Goal: Navigation & Orientation: Find specific page/section

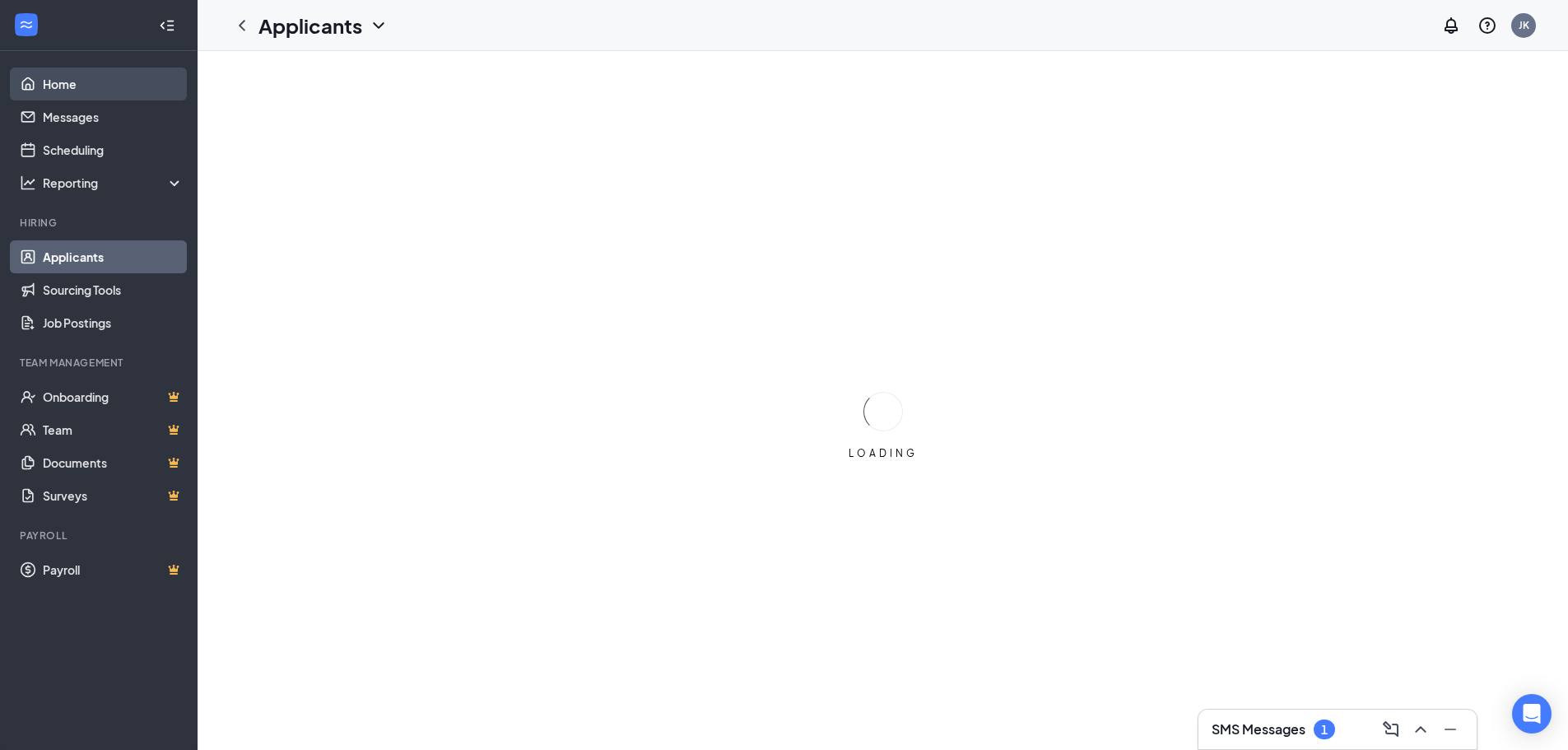
click at [60, 78] on link "Home" at bounding box center [113, 84] width 141 height 33
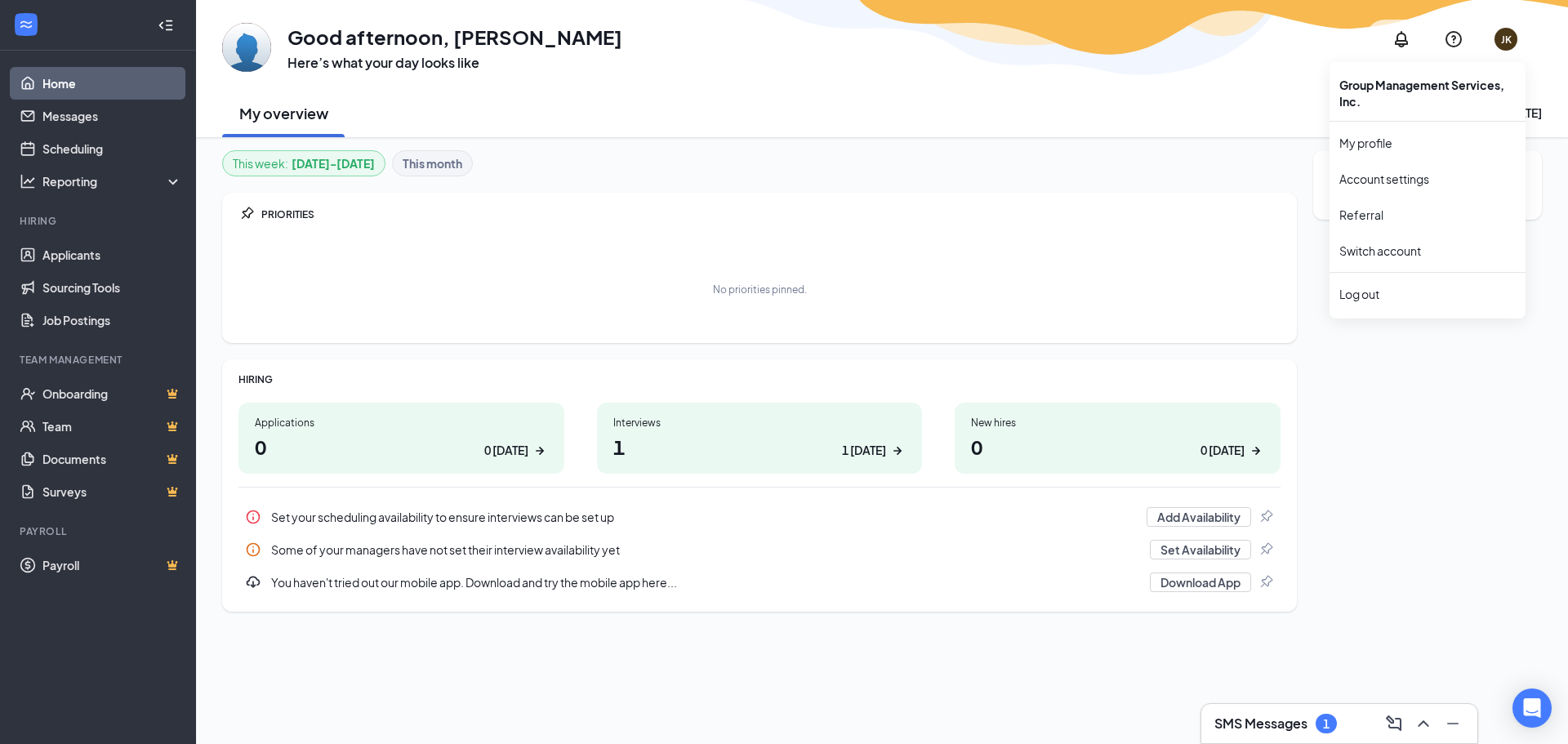
click at [1496, 38] on div "JK" at bounding box center [1506, 39] width 23 height 23
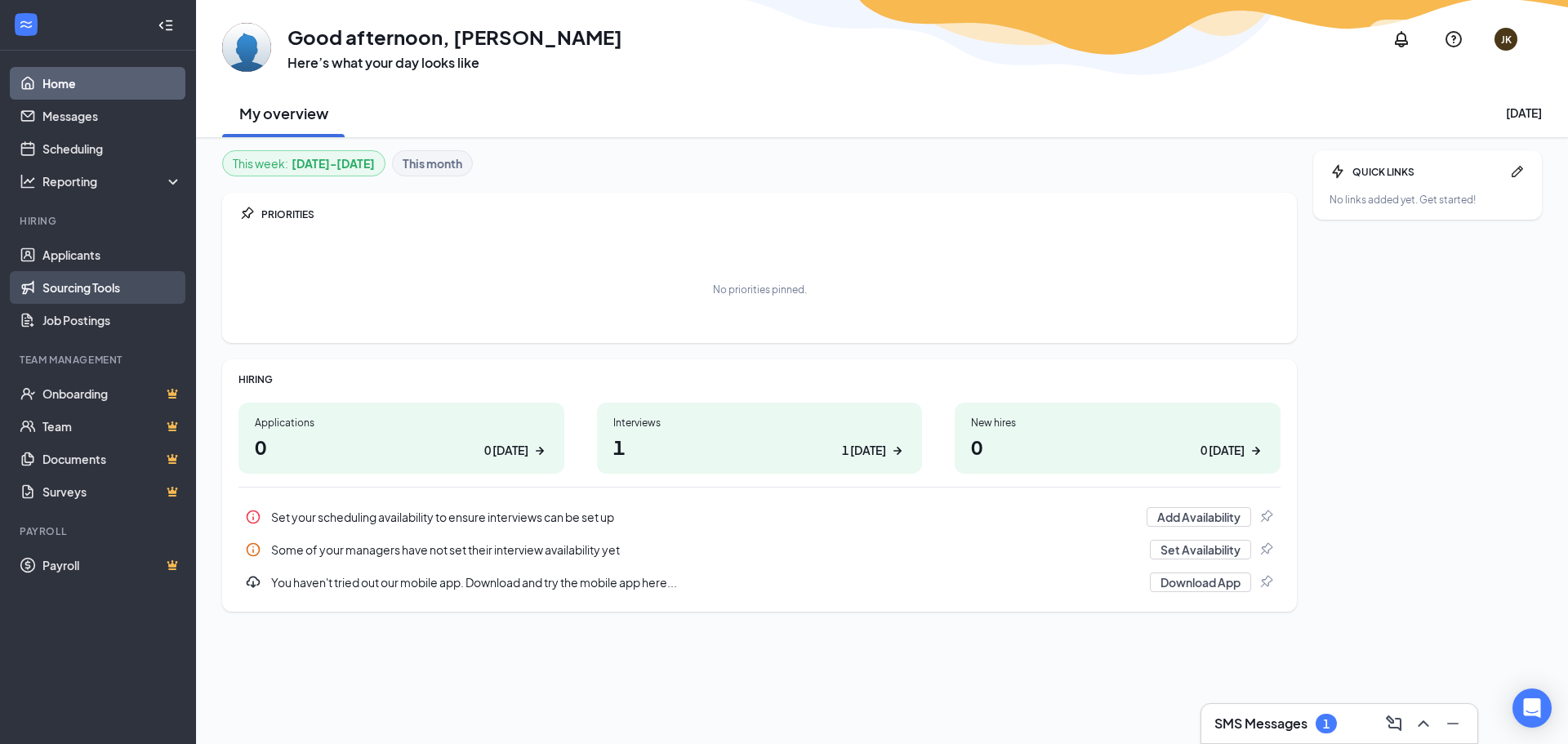
click at [107, 282] on link "Sourcing Tools" at bounding box center [112, 287] width 140 height 33
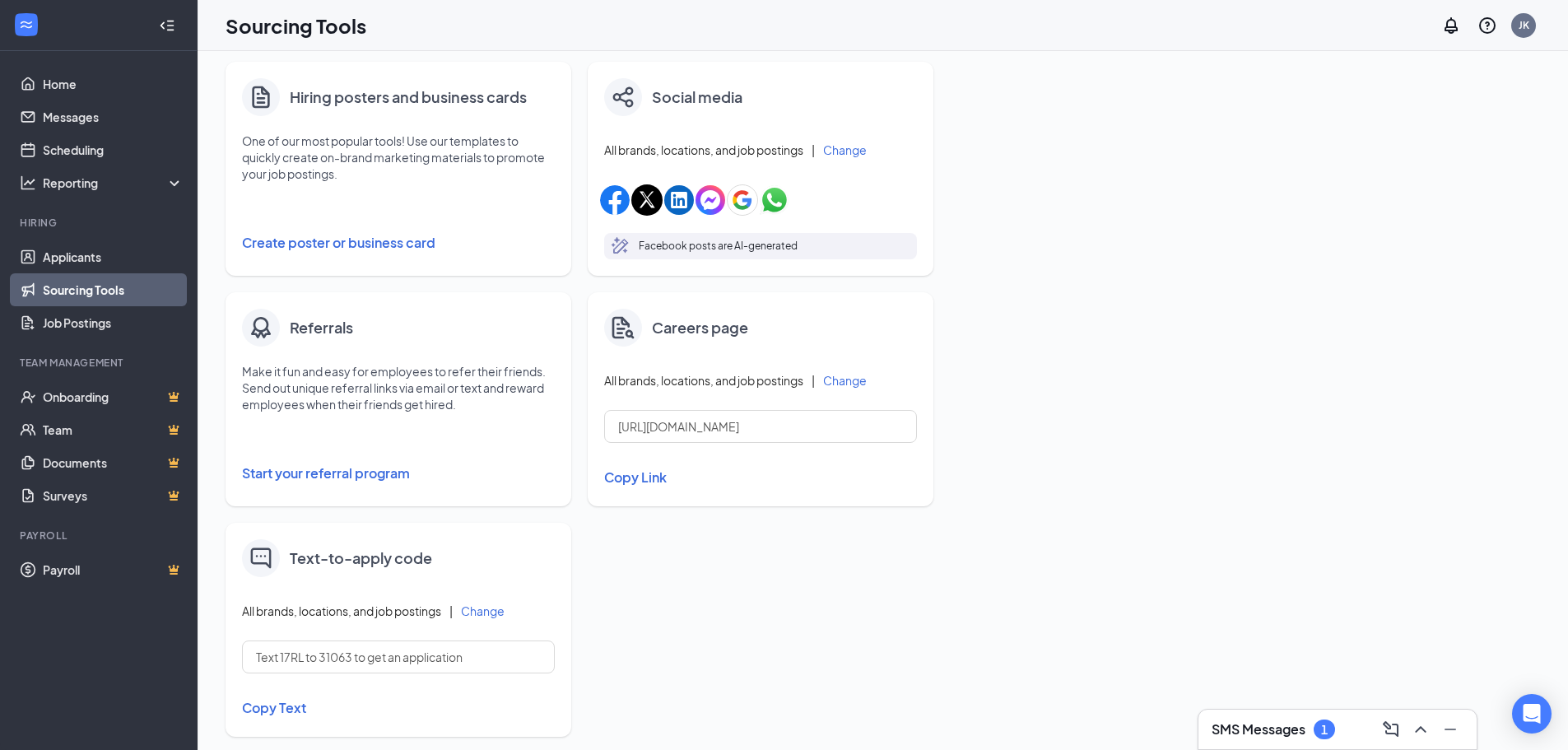
scroll to position [65, 0]
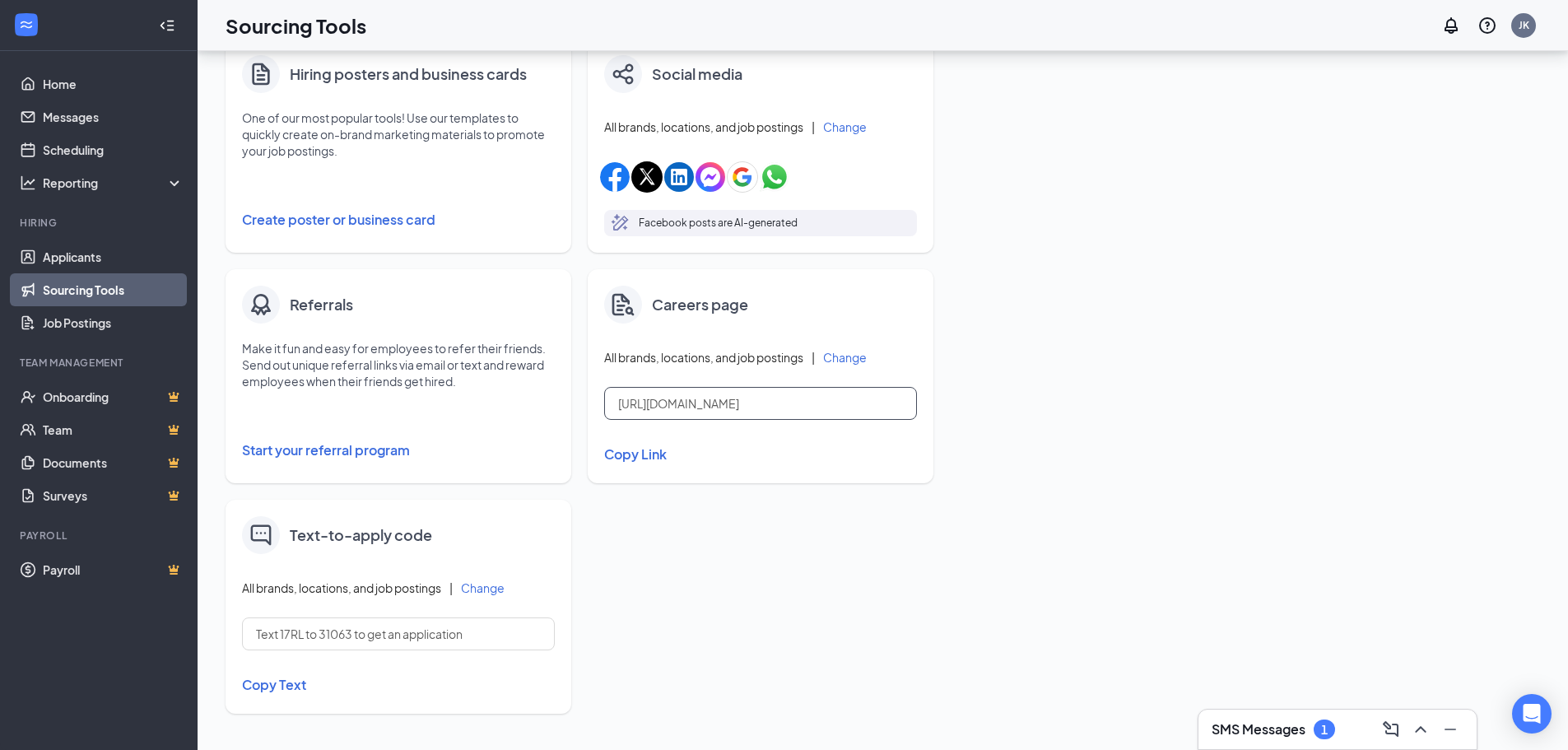
drag, startPoint x: 833, startPoint y: 402, endPoint x: 585, endPoint y: 401, distance: 248.0
click at [585, 401] on div "Hiring posters and business cards One of our most popular tools! Use our templa…" at bounding box center [588, 384] width 725 height 692
